Goal: Contribute content: Add original content to the website for others to see

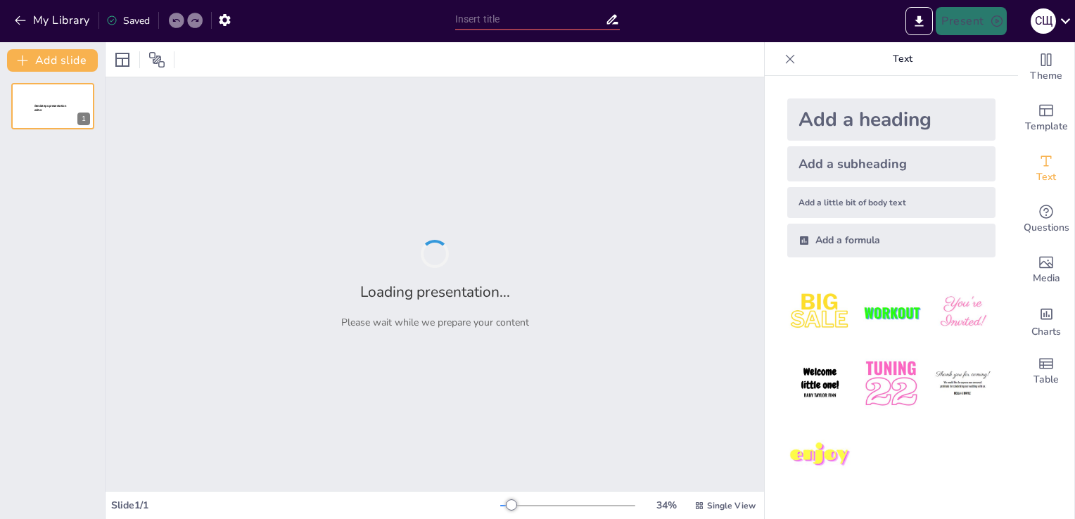
type input "New Sendsteps"
type input "Японский и американский менеджмент: философия, структура и подходы к управлению"
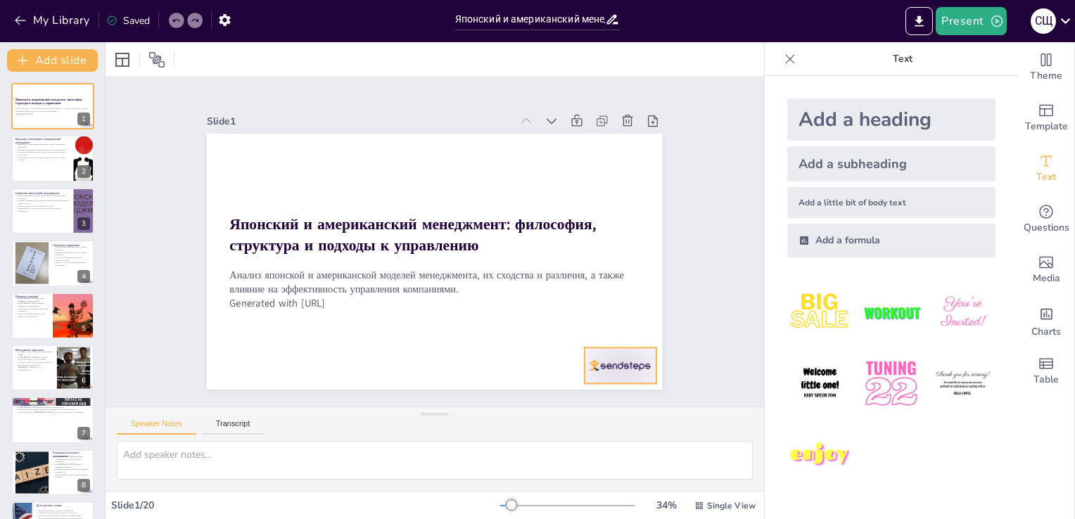
checkbox input "true"
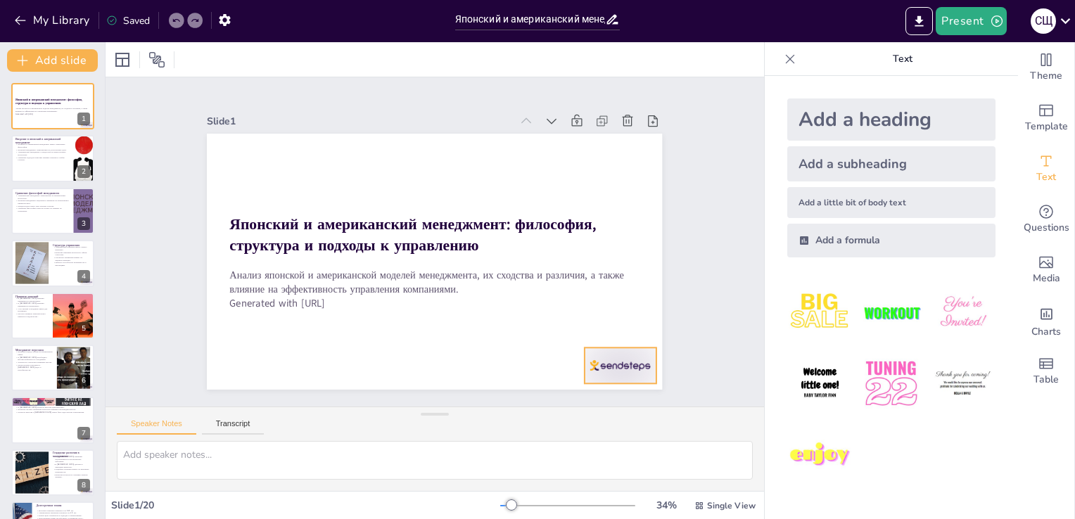
checkbox input "true"
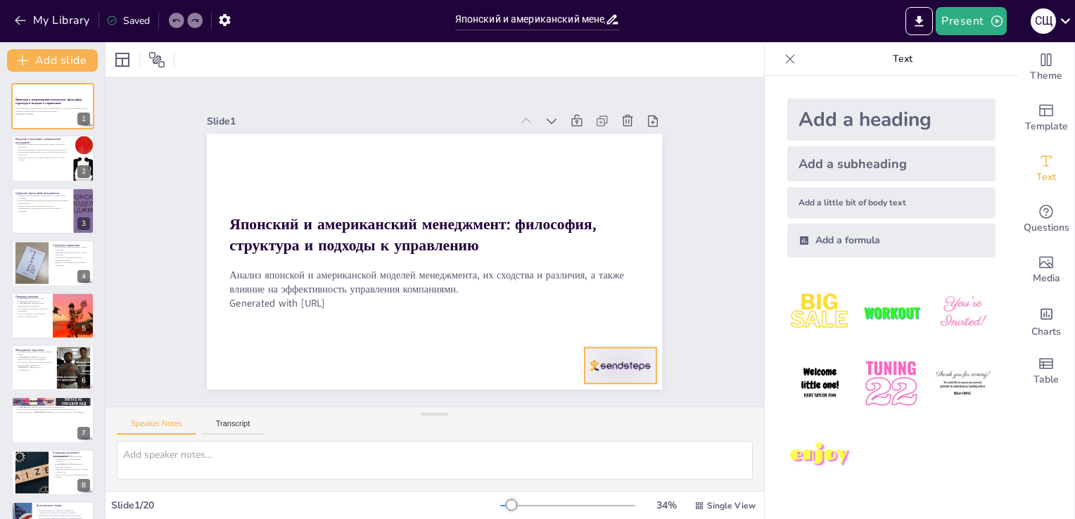
checkbox input "true"
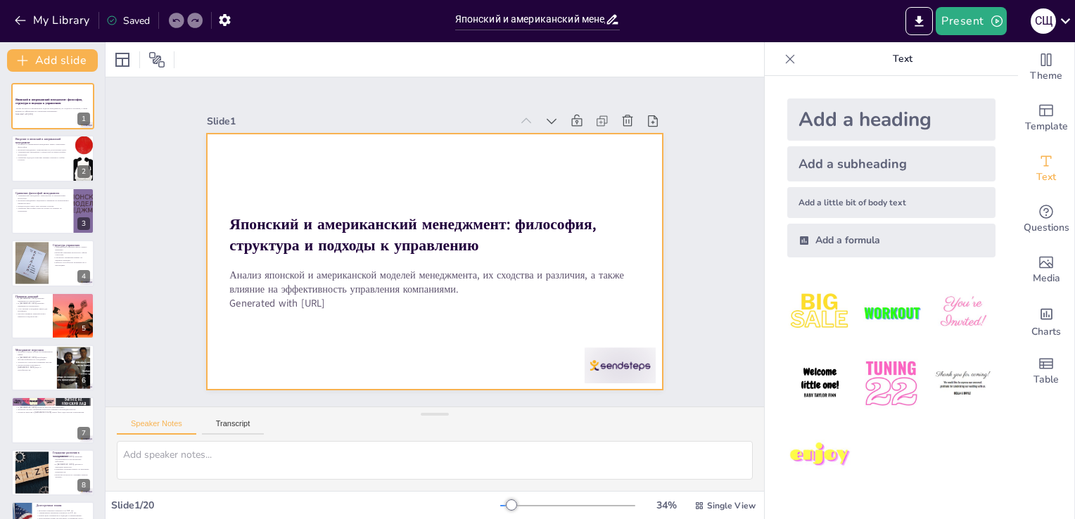
checkbox input "true"
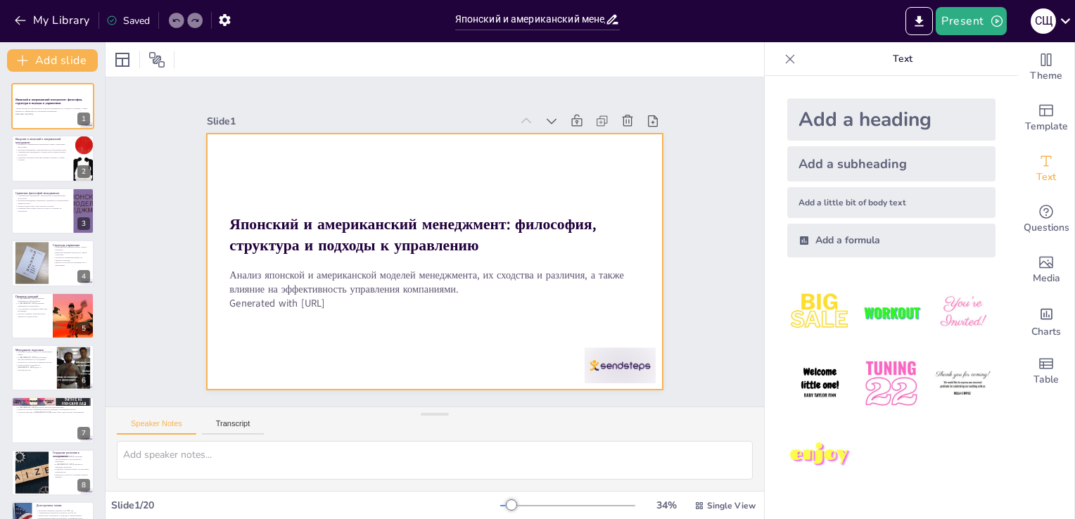
checkbox input "true"
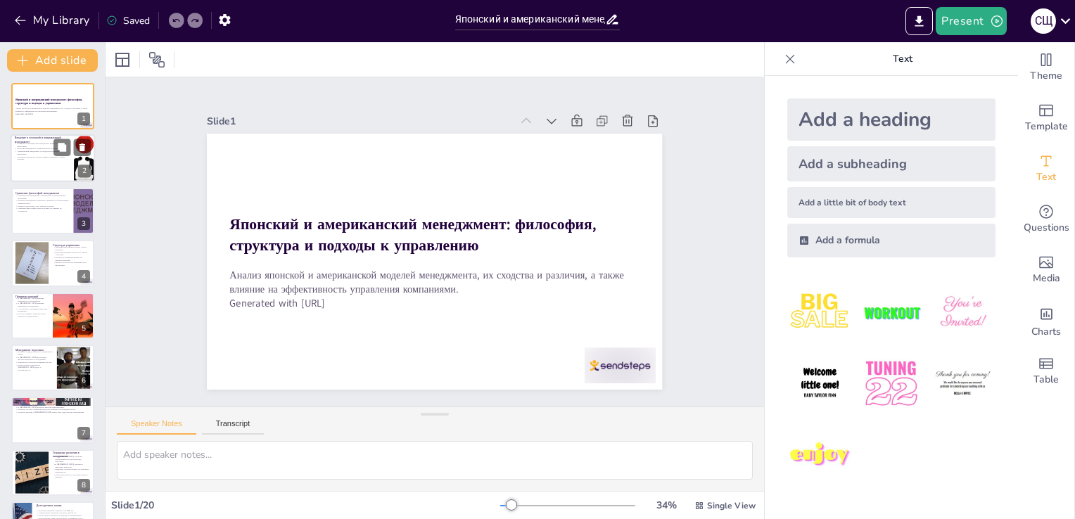
checkbox input "true"
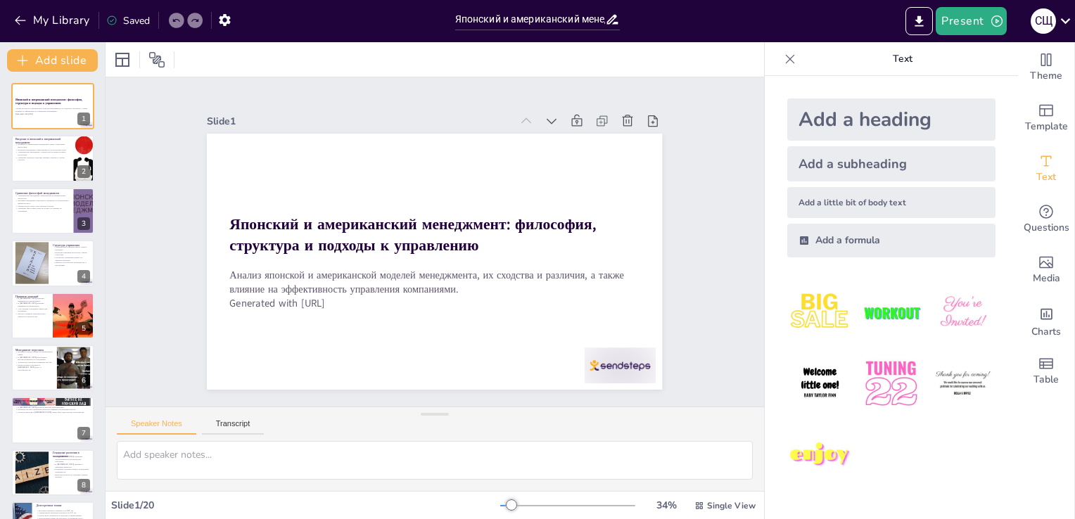
checkbox input "true"
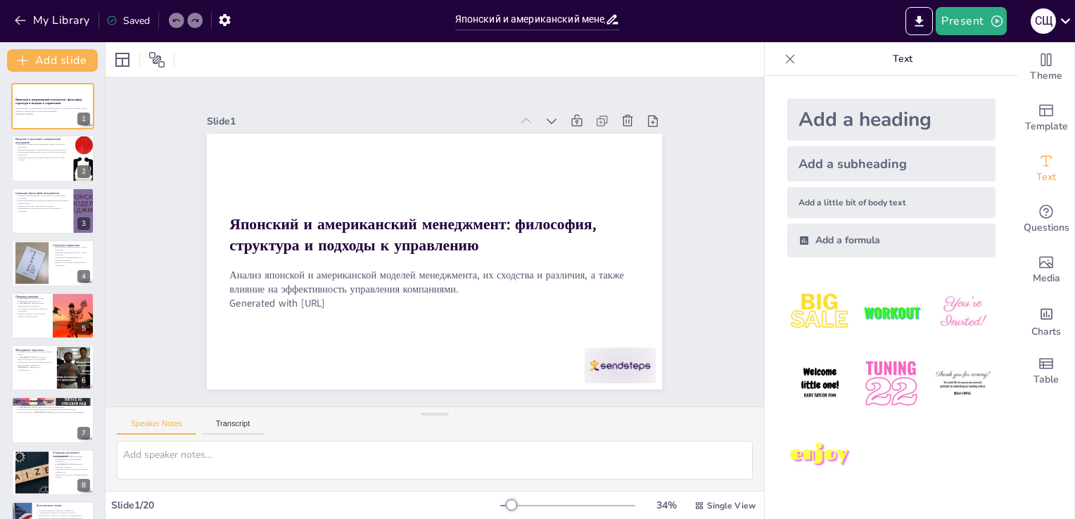
checkbox input "true"
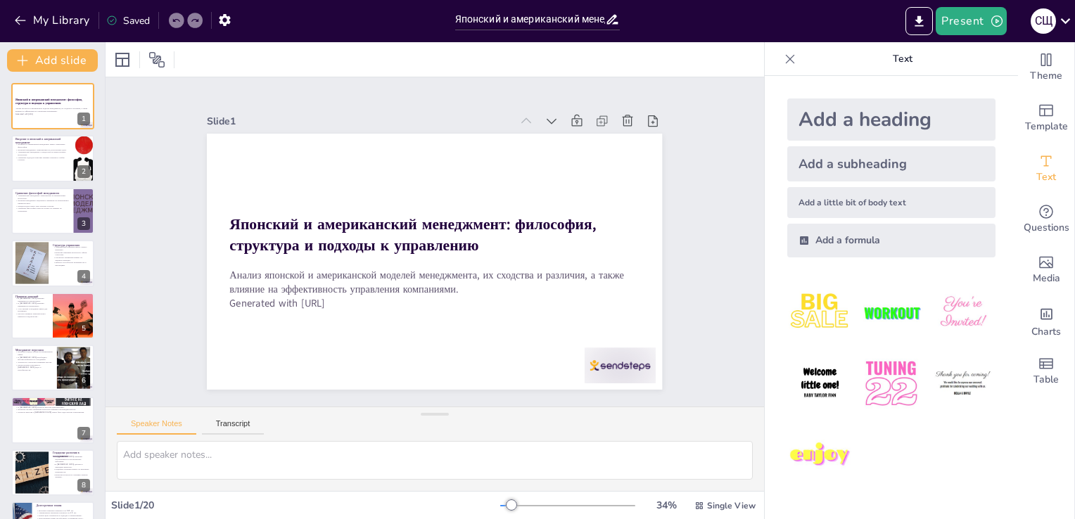
checkbox input "true"
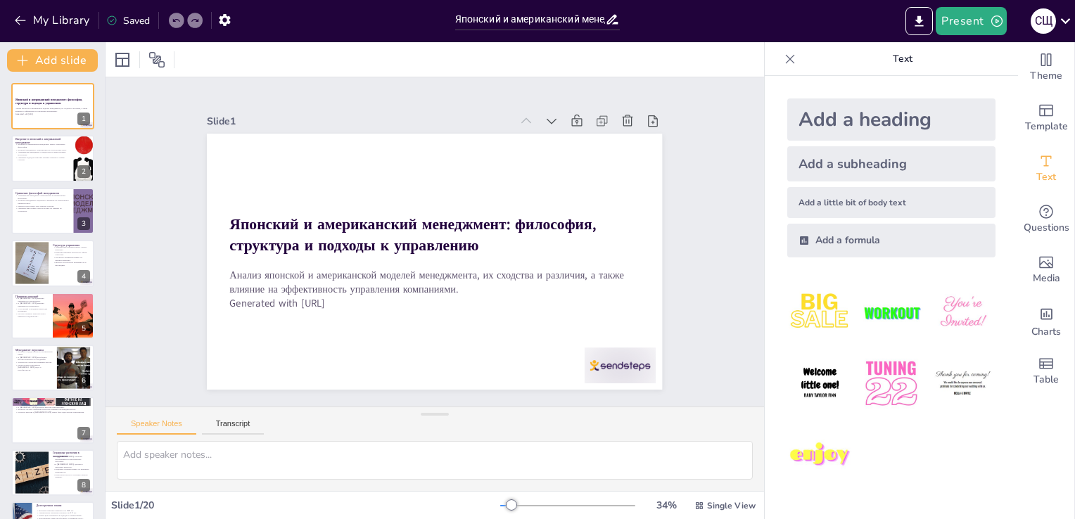
checkbox input "true"
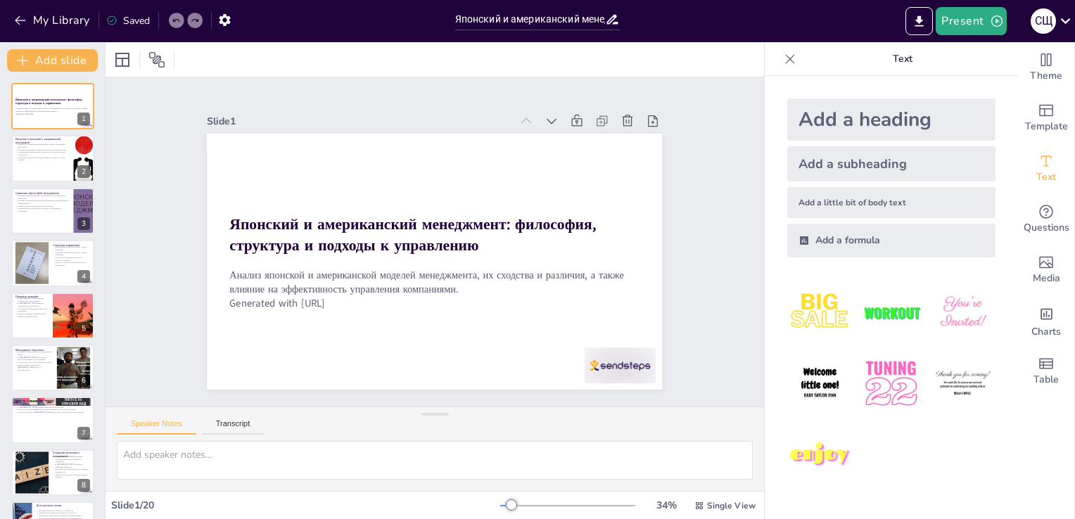
checkbox input "true"
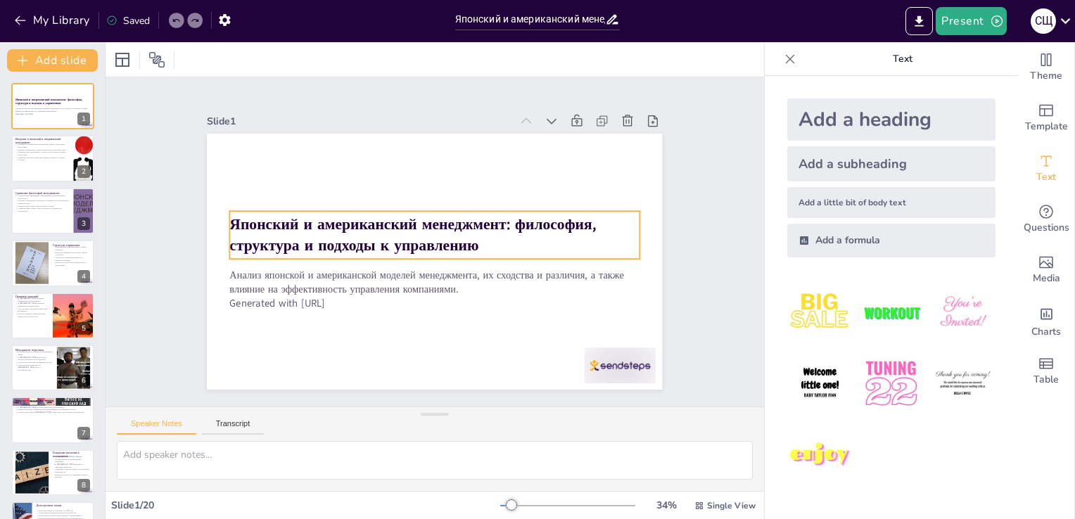
checkbox input "true"
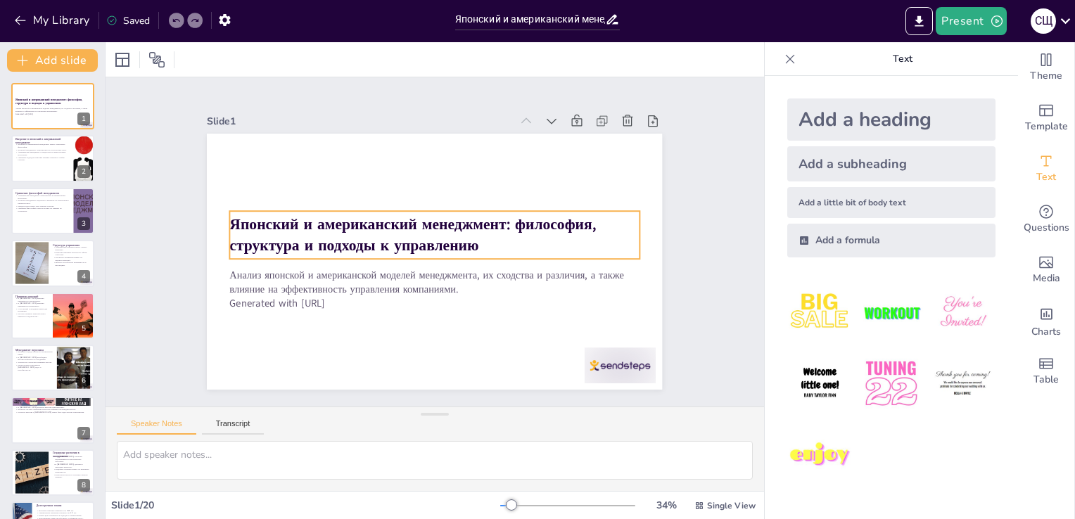
checkbox input "true"
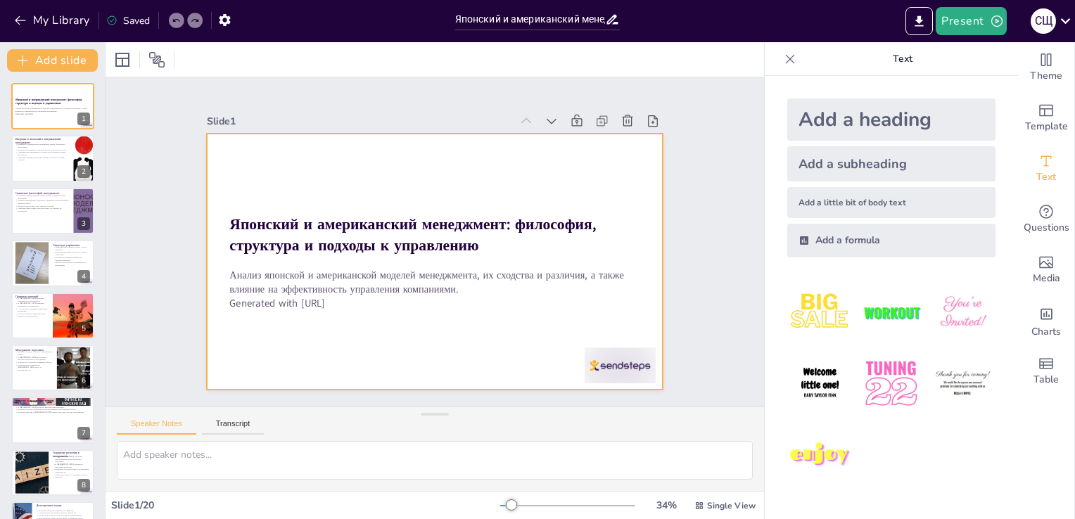
checkbox input "true"
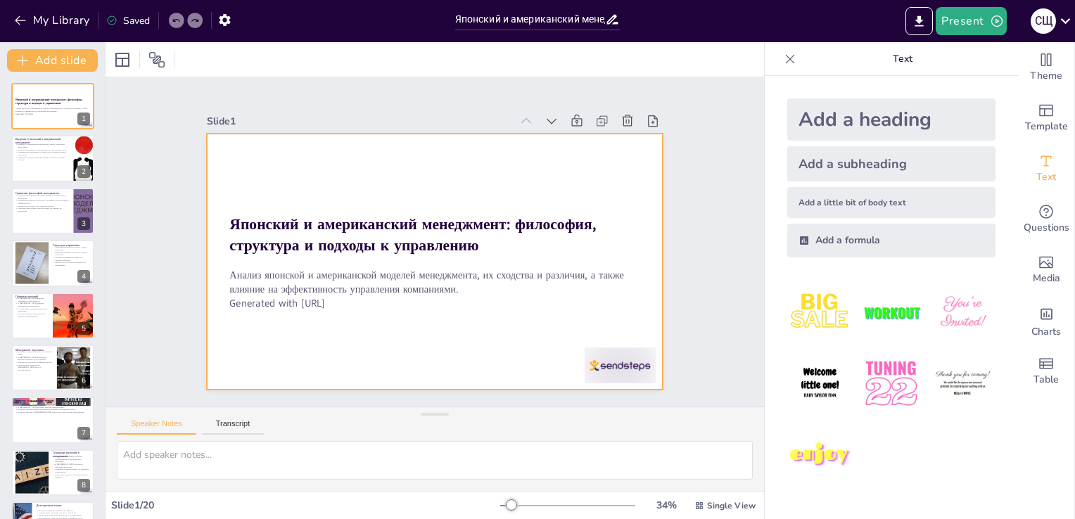
checkbox input "true"
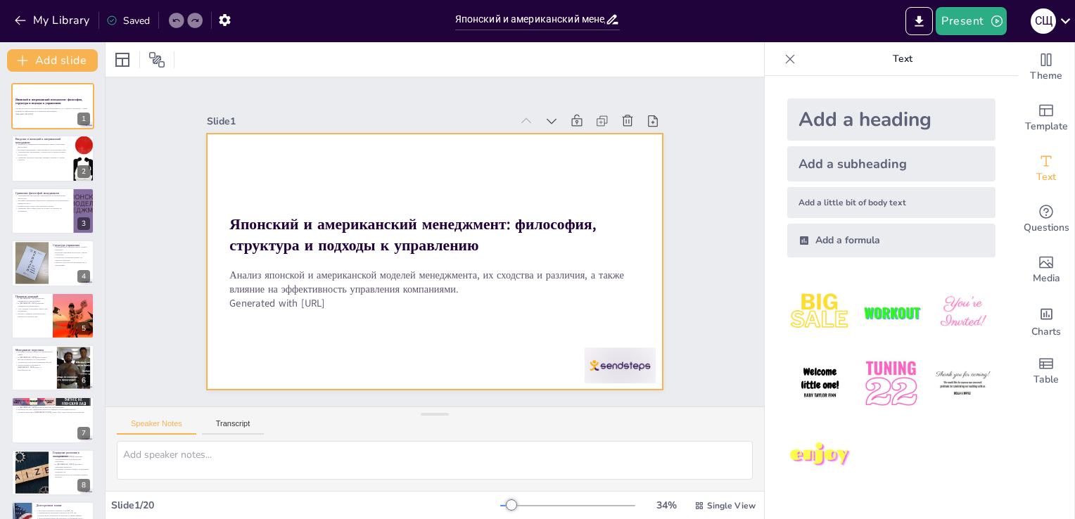
checkbox input "true"
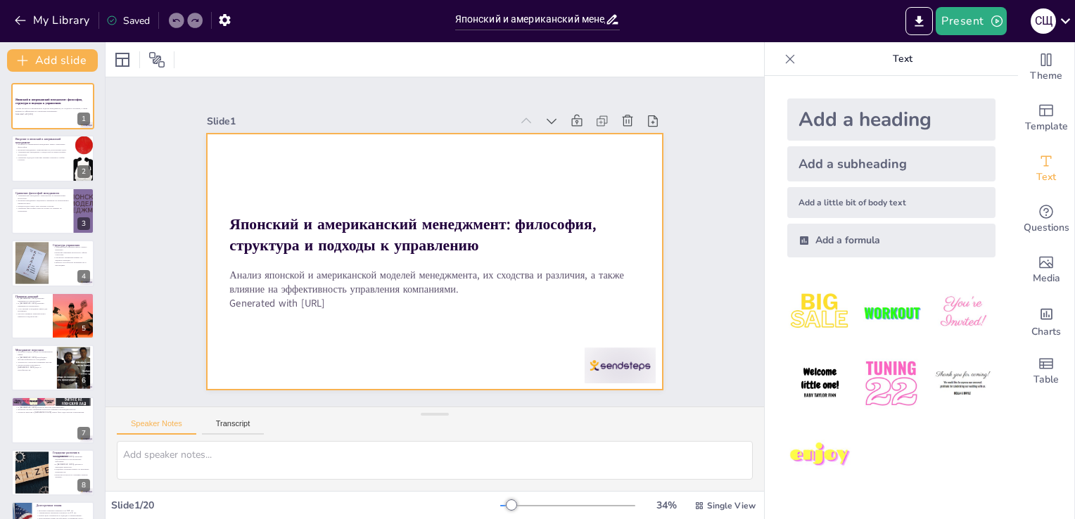
checkbox input "true"
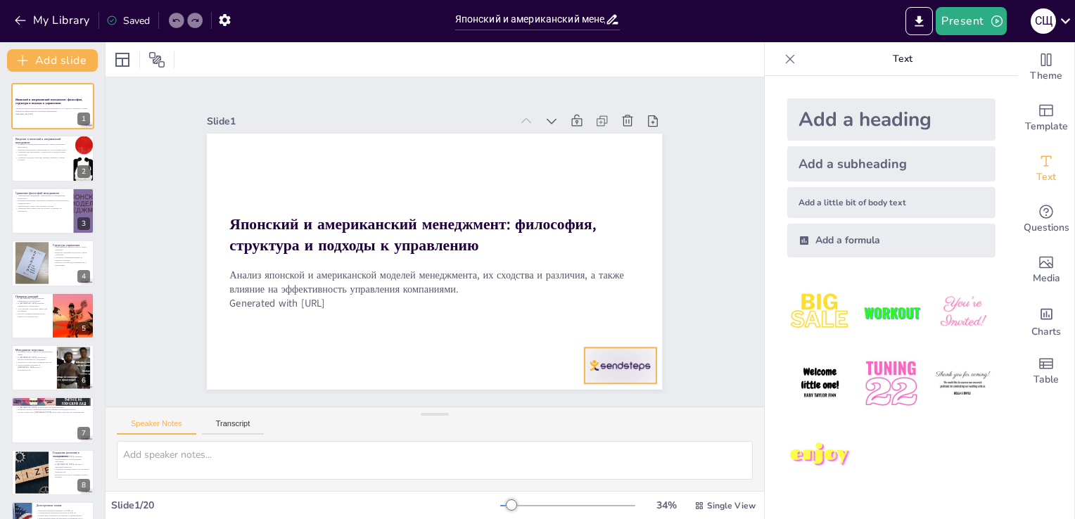
checkbox input "true"
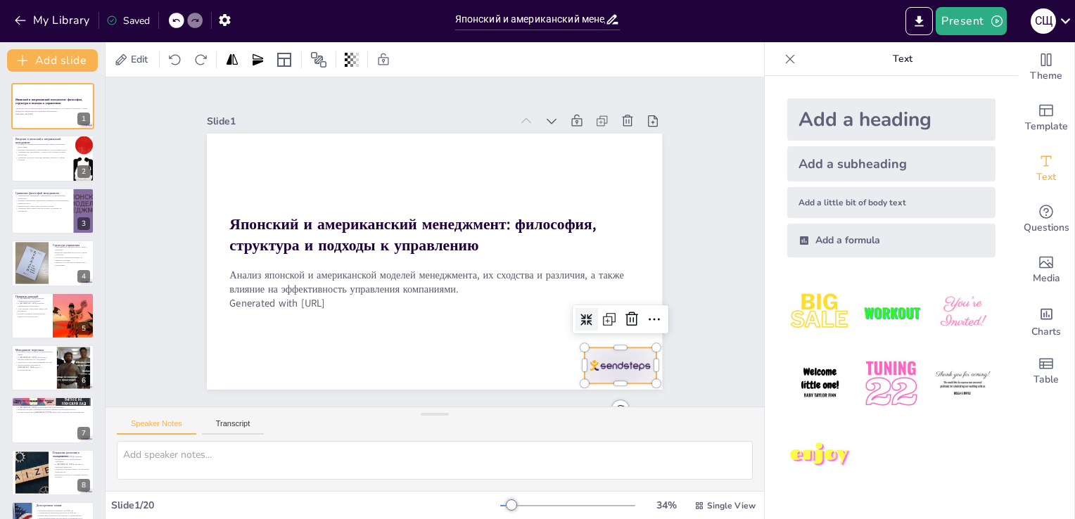
click at [376, 75] on div at bounding box center [336, 42] width 80 height 66
checkbox input "true"
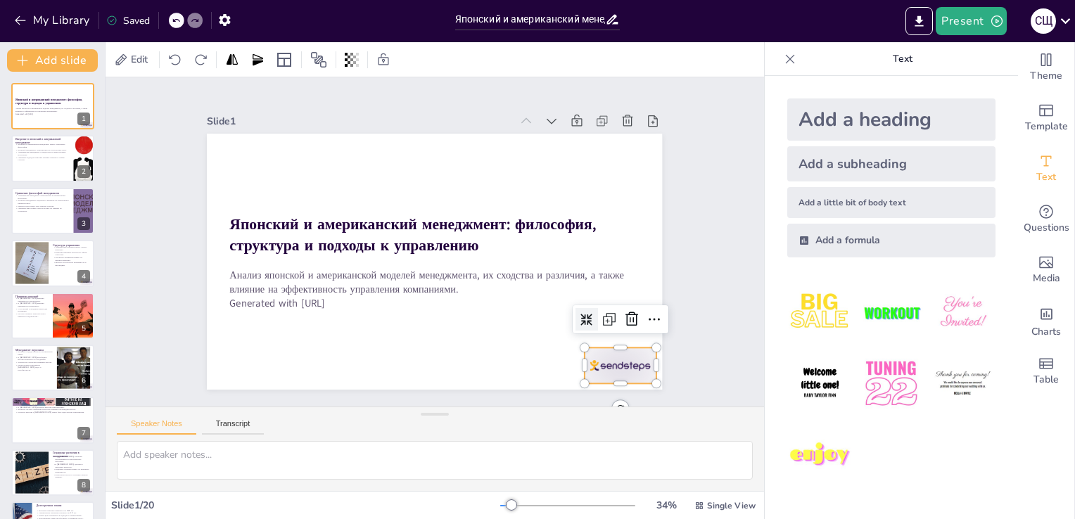
checkbox input "true"
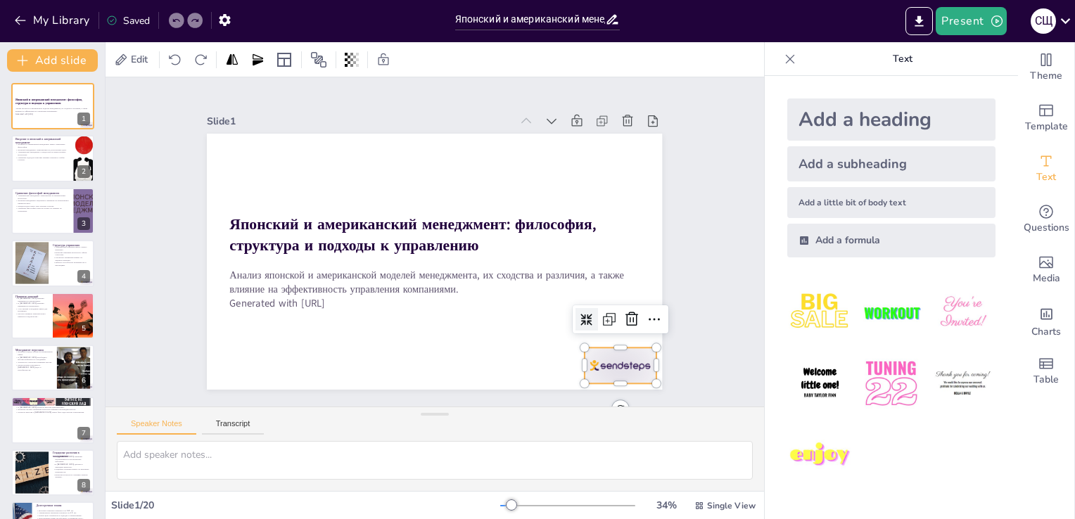
checkbox input "true"
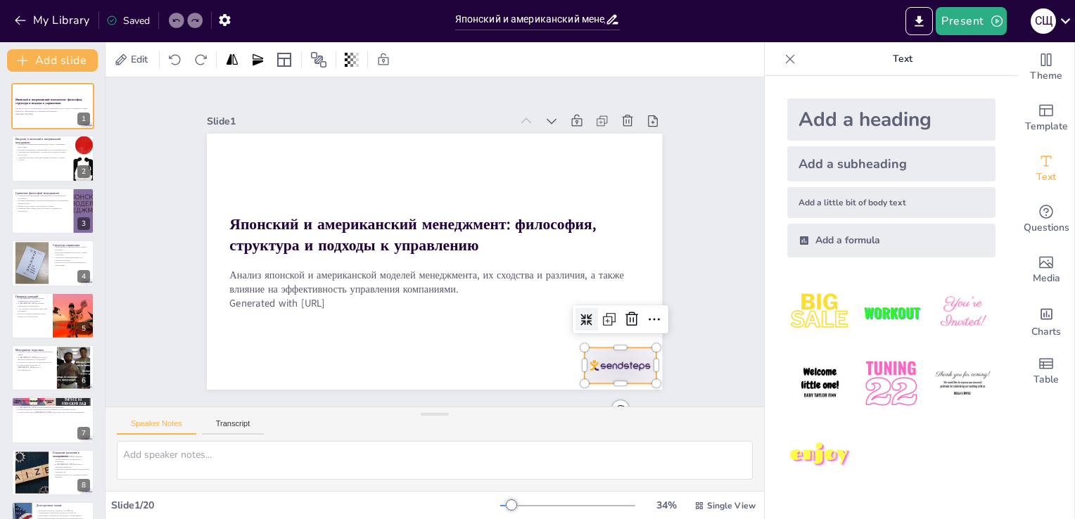
checkbox input "true"
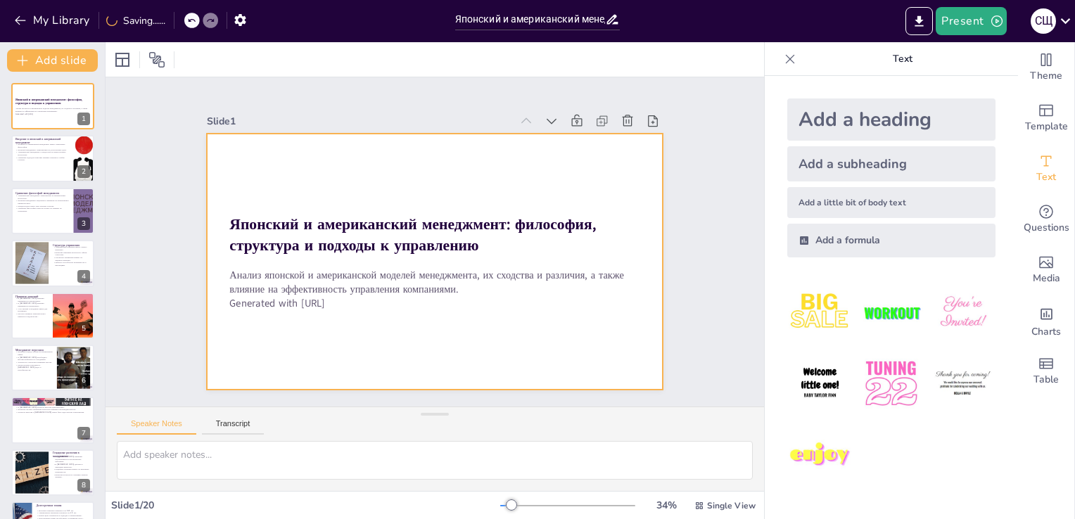
checkbox input "true"
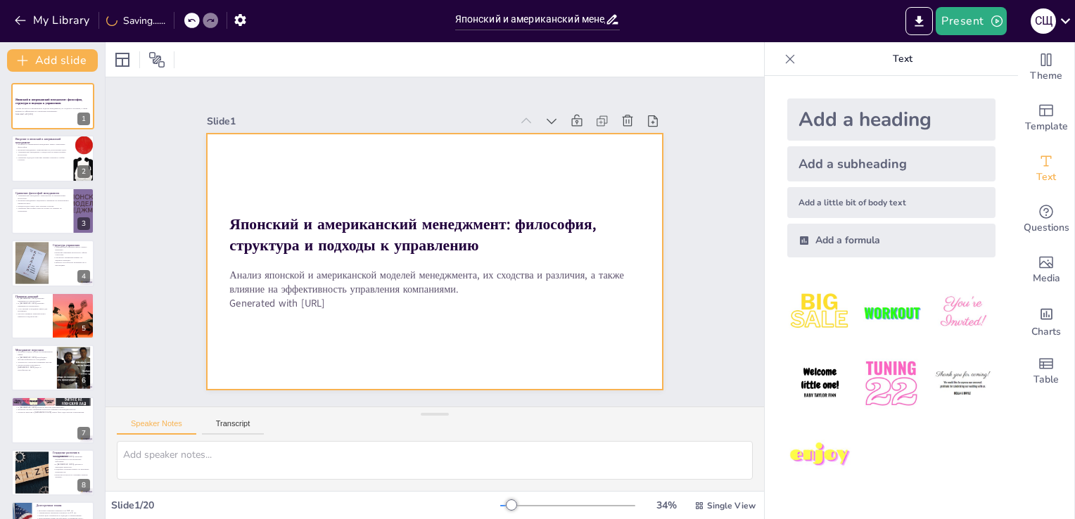
checkbox input "true"
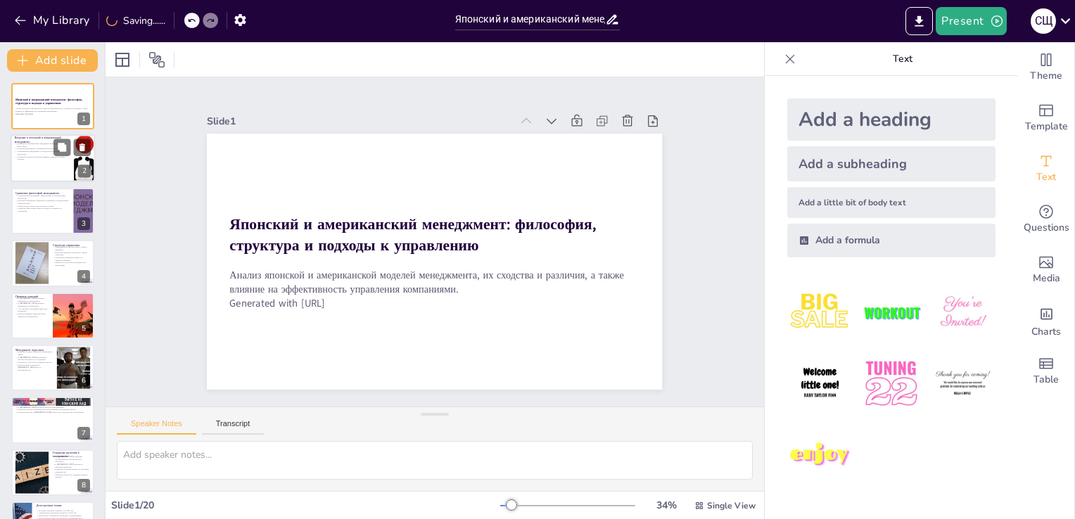
checkbox input "true"
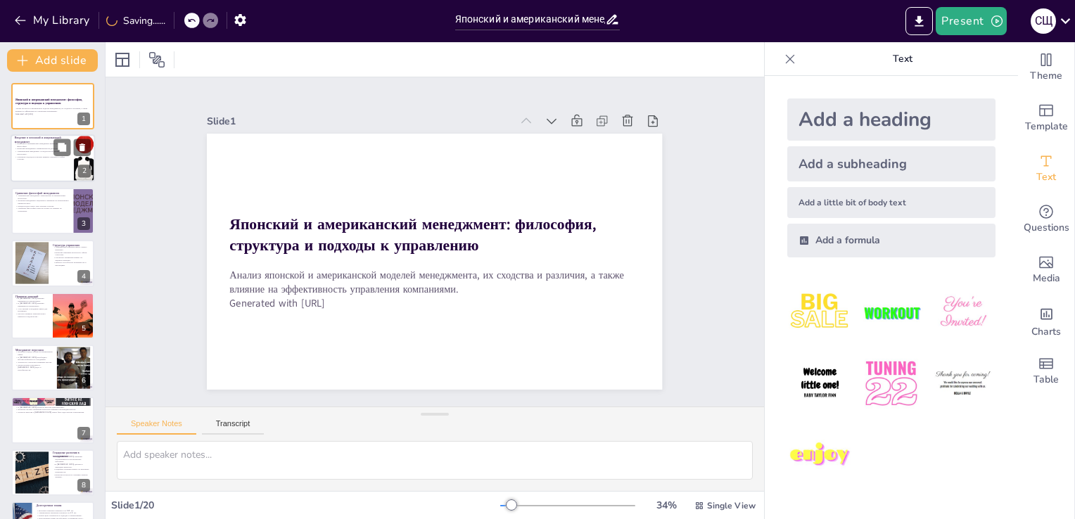
checkbox input "true"
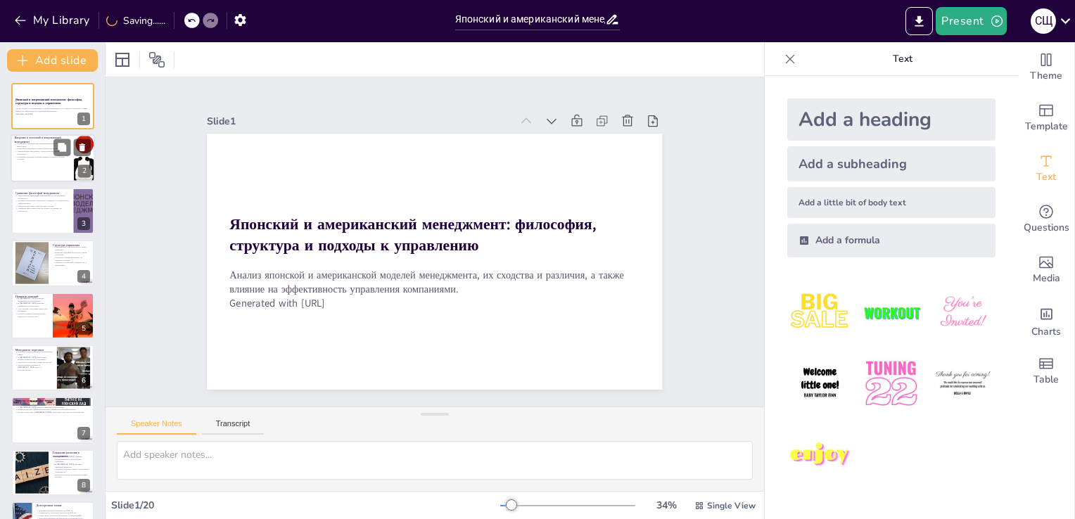
click at [41, 156] on p "Сравнение подходов позволяет выявить сильные и слабые стороны." at bounding box center [42, 158] width 55 height 5
type textarea "Loremips d sitametconse adipiscing elitseddoeius temporincidi utlab etd magnaal…"
checkbox input "true"
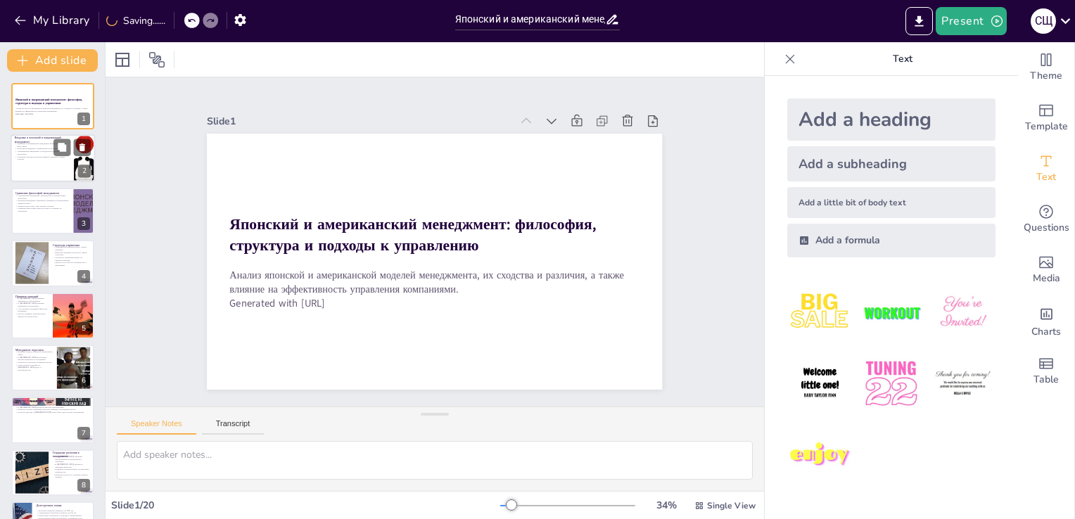
checkbox input "true"
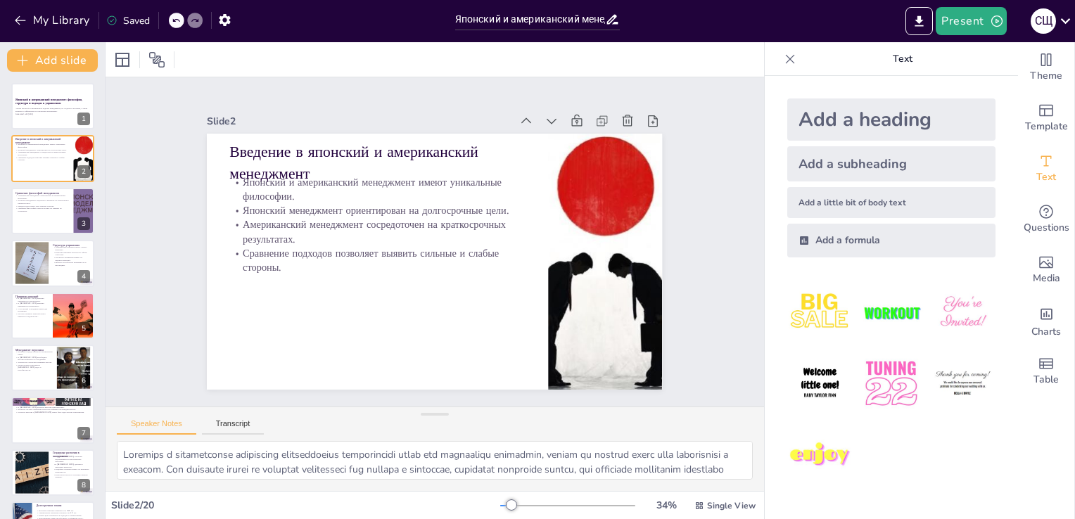
checkbox input "true"
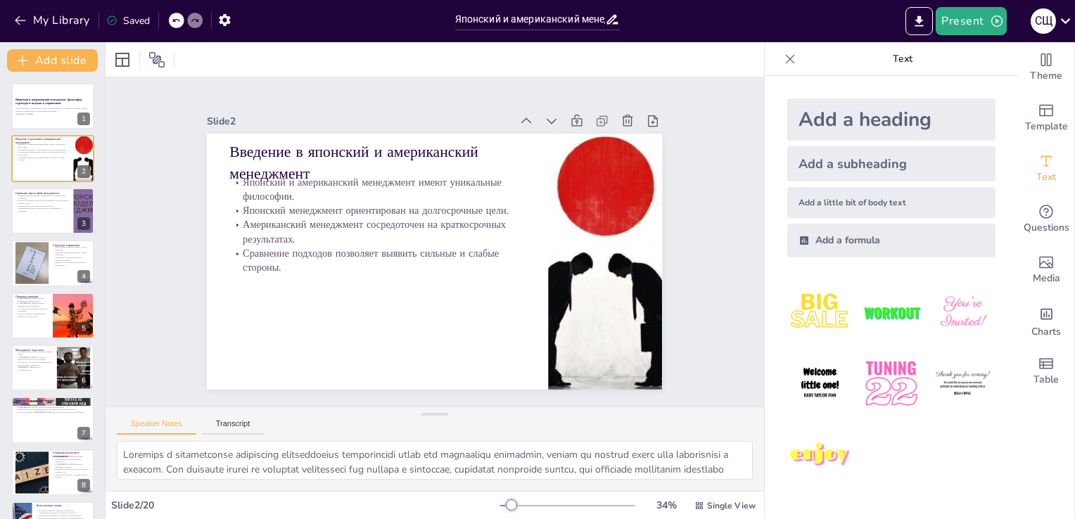
checkbox input "true"
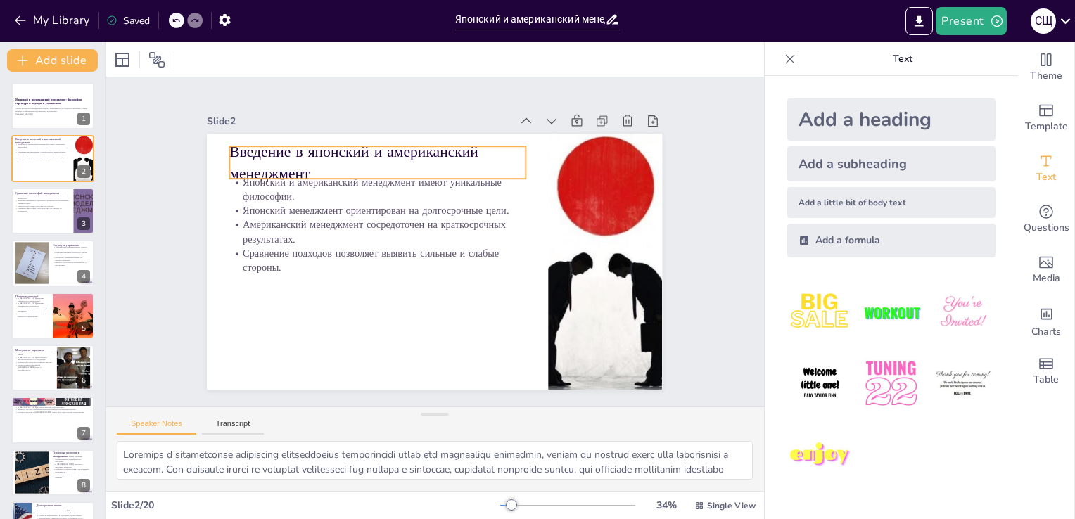
checkbox input "true"
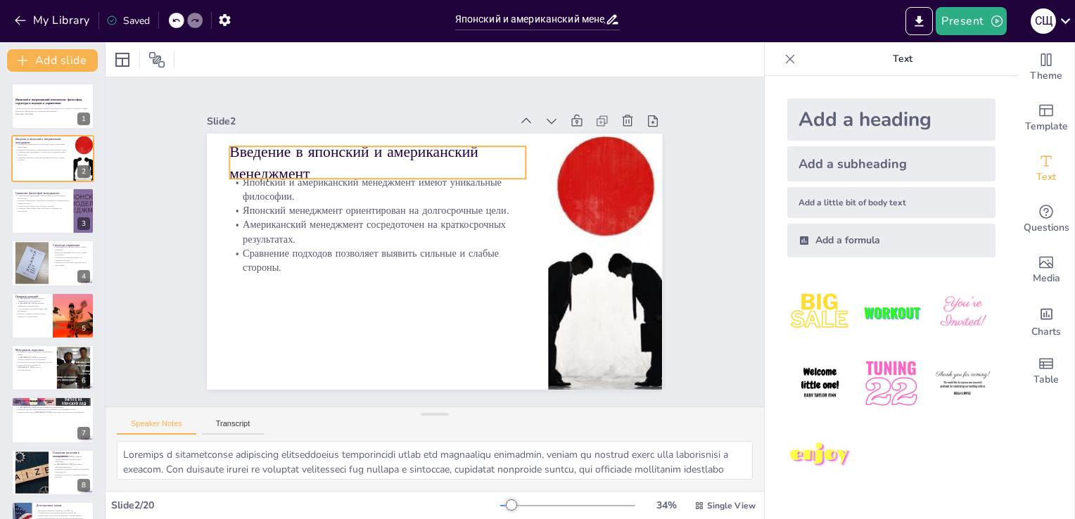
checkbox input "true"
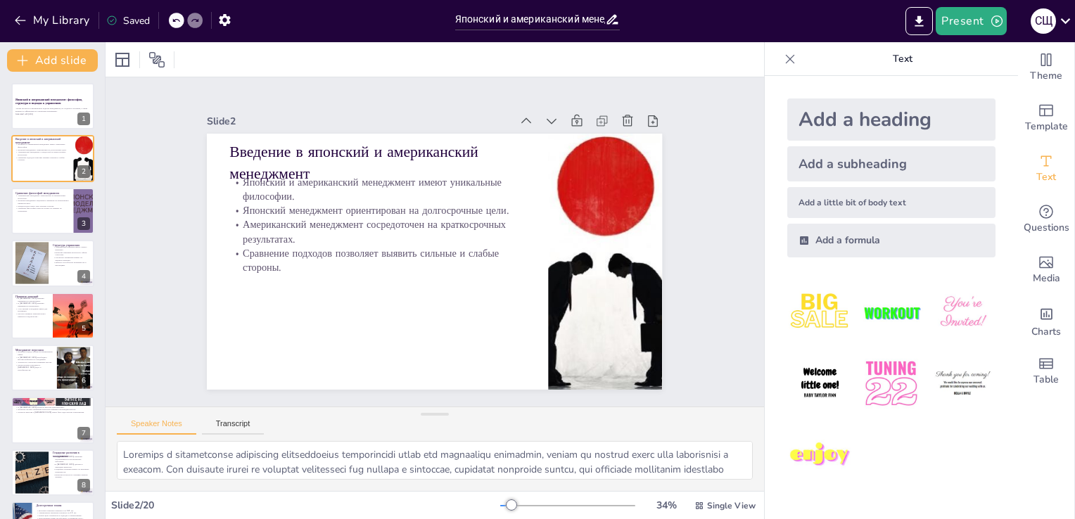
checkbox input "true"
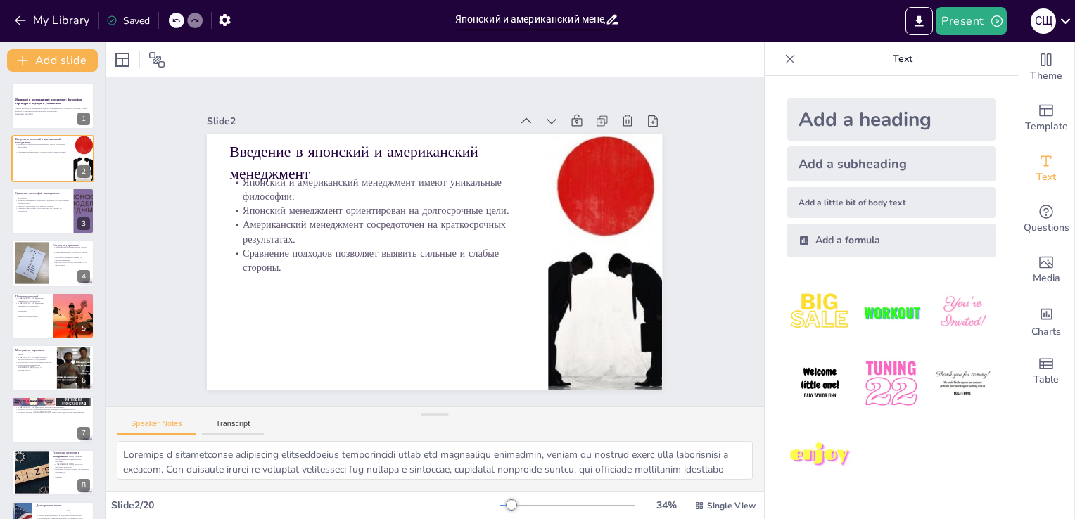
checkbox input "true"
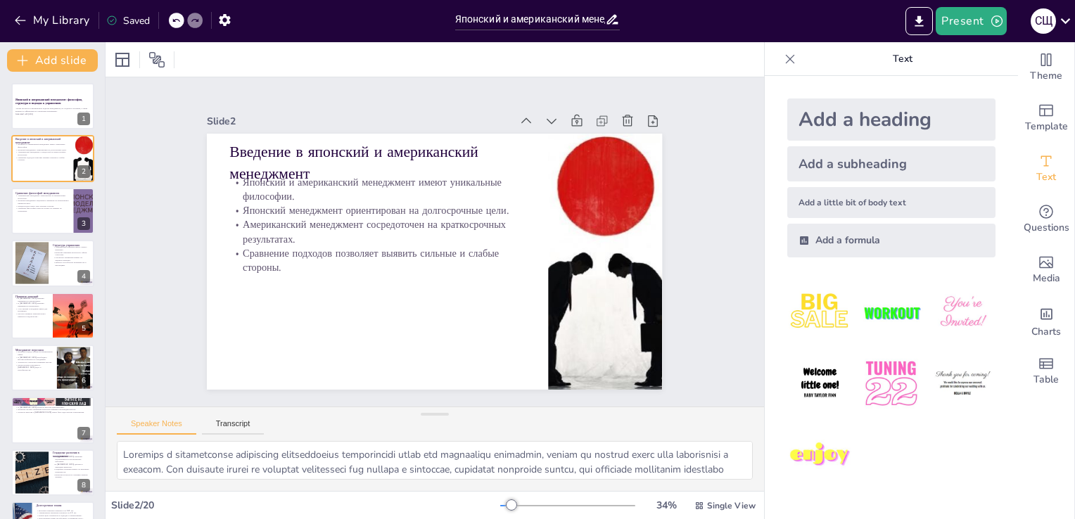
checkbox input "true"
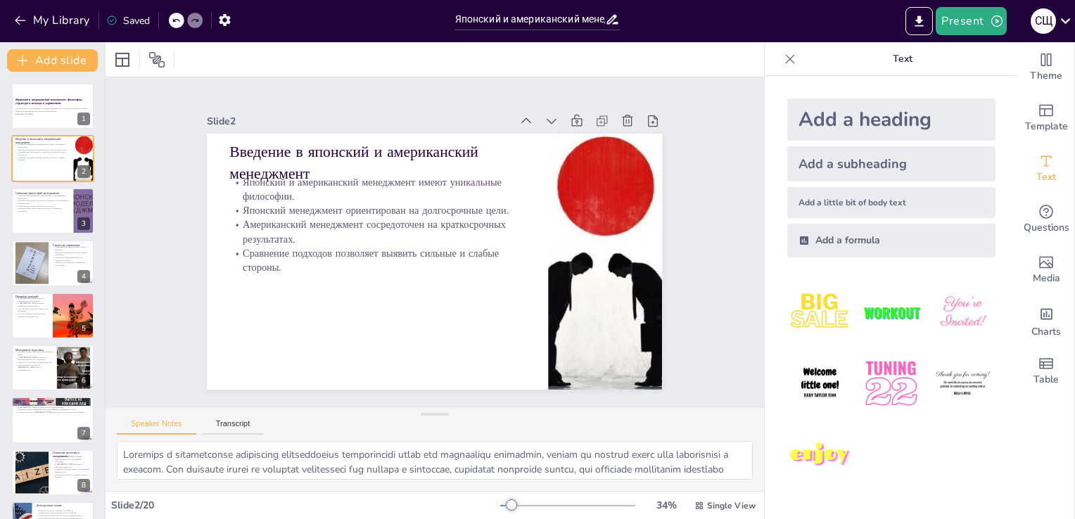
checkbox input "true"
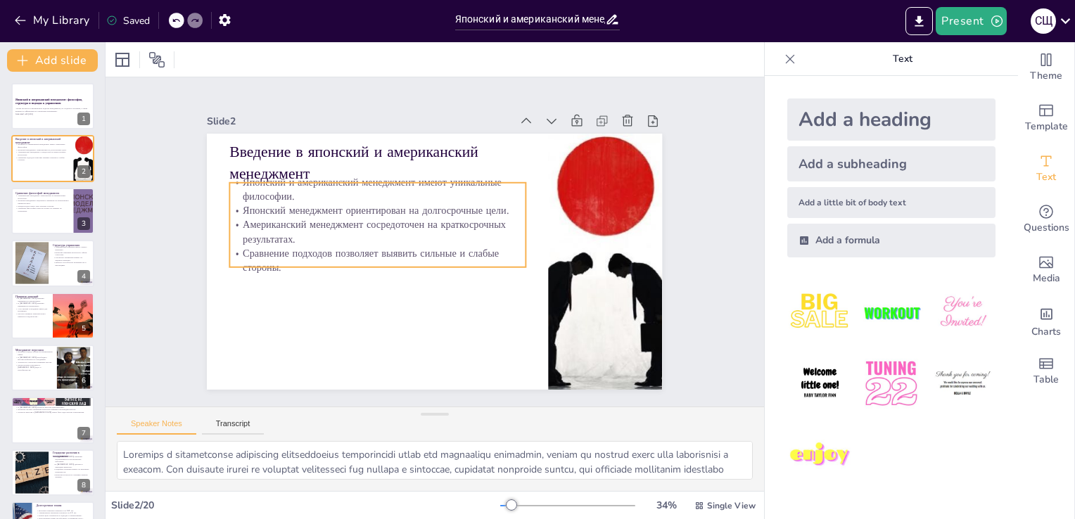
checkbox input "true"
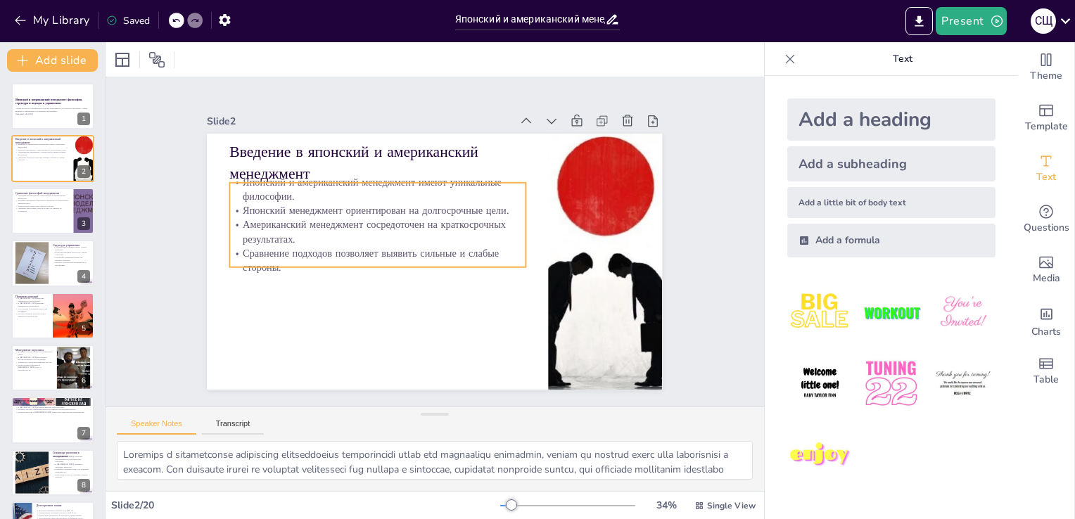
checkbox input "true"
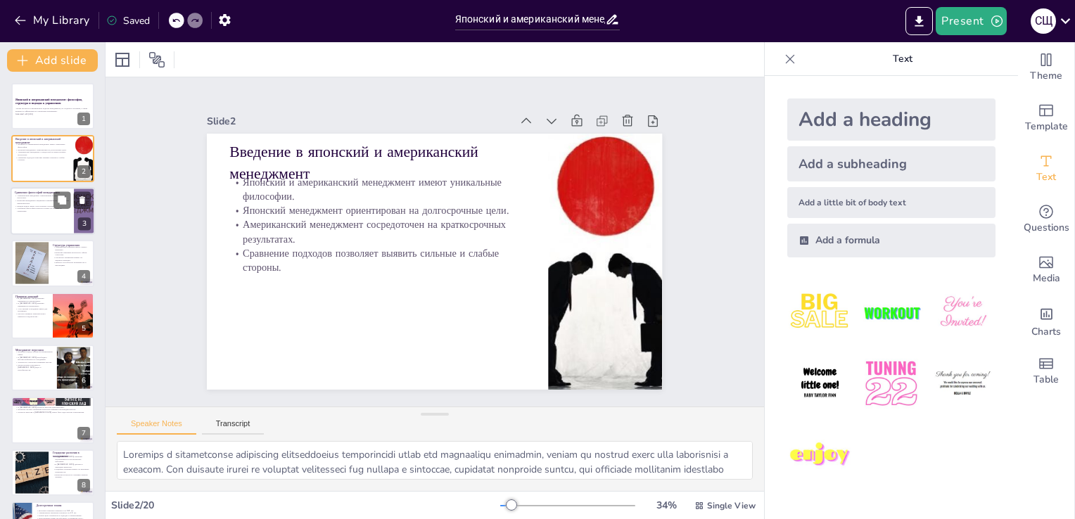
checkbox input "true"
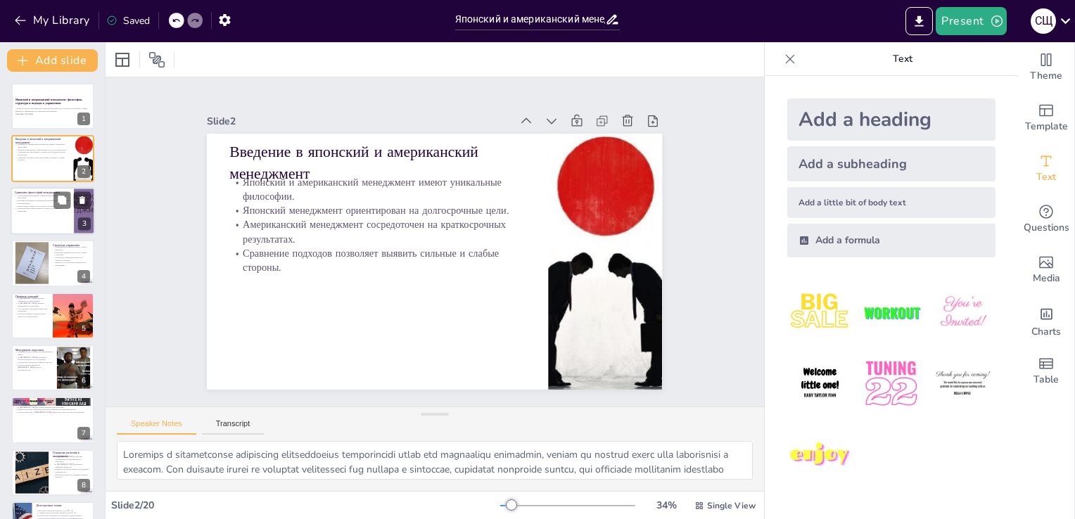
checkbox input "true"
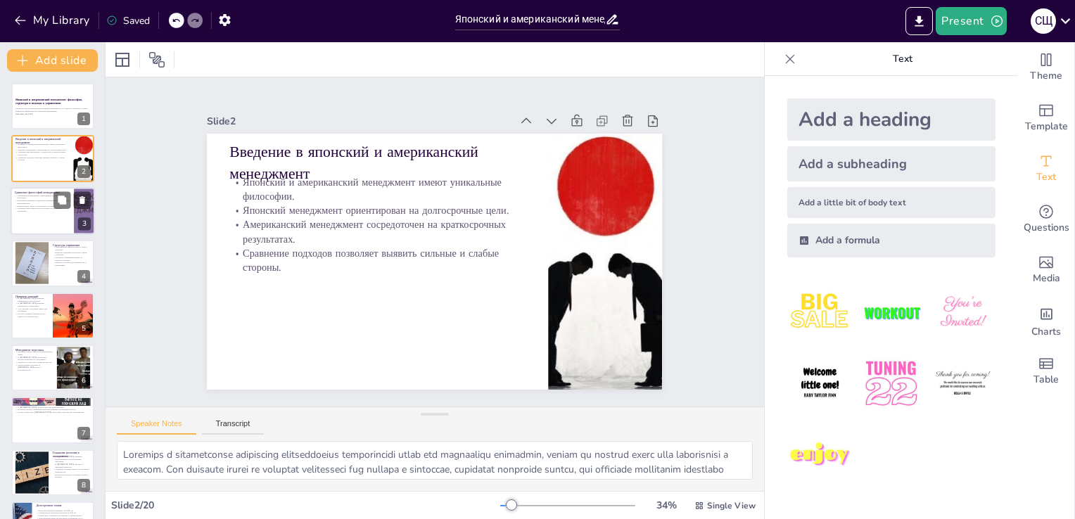
click at [63, 226] on div at bounding box center [53, 211] width 84 height 48
type textarea "Loremipsum dolorsitametc adipiscinge se doeiusmodtem incididunt utlaboree dolor…"
checkbox input "true"
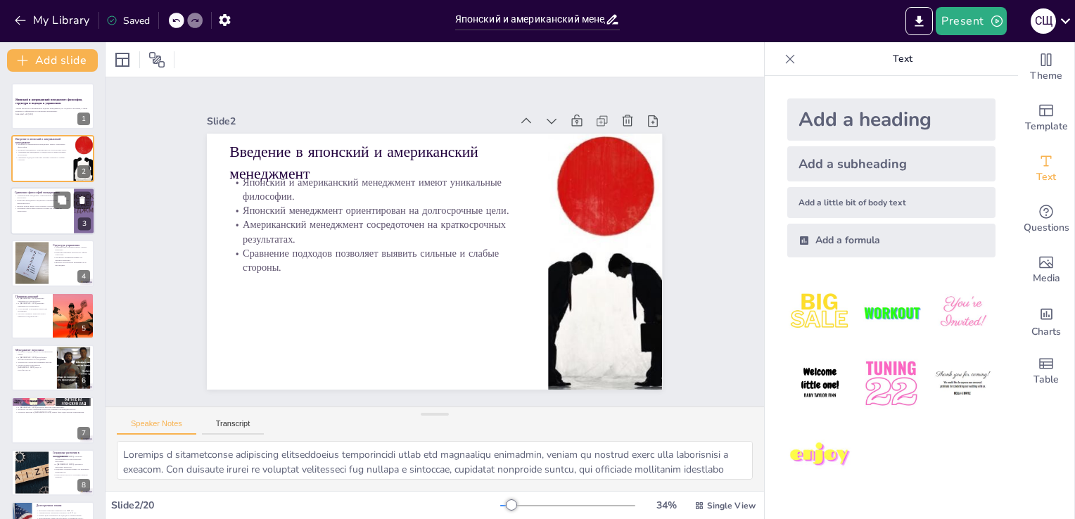
checkbox input "true"
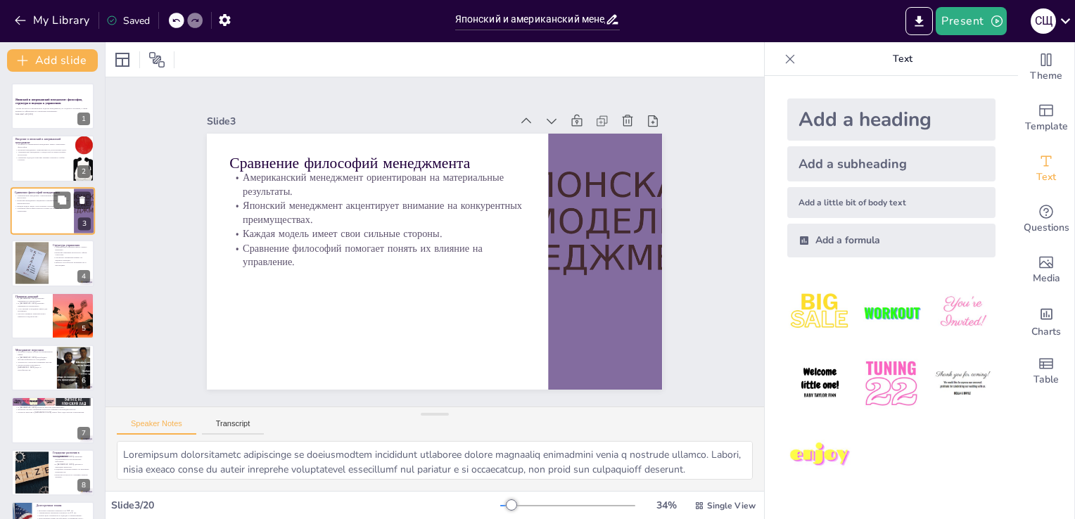
type textarea "Loremipsum dolorsitametc adipiscinge se doeiusmodtem incididunt utlaboree dolor…"
checkbox input "true"
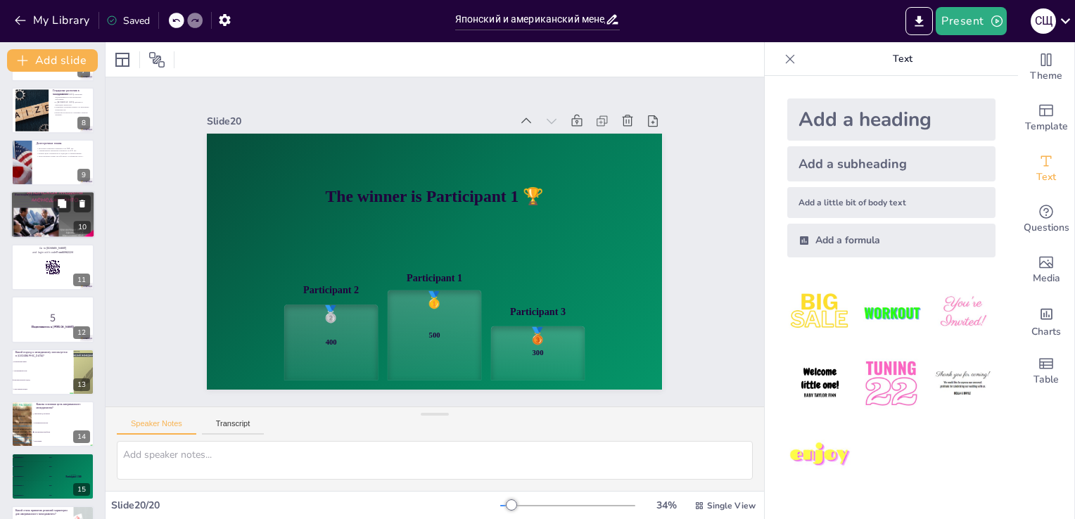
click at [34, 220] on div at bounding box center [53, 214] width 84 height 63
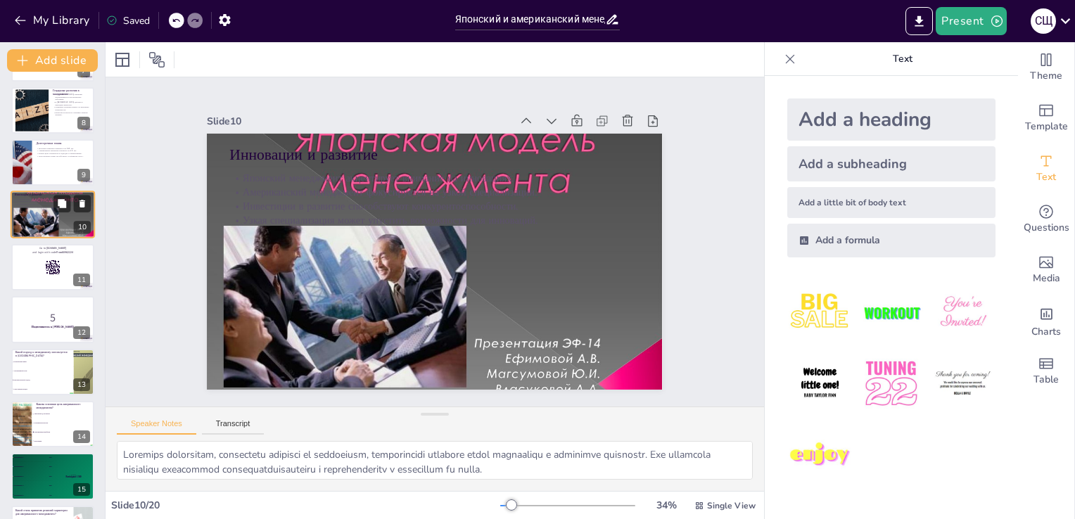
scroll to position [281, 0]
